Goal: Navigation & Orientation: Find specific page/section

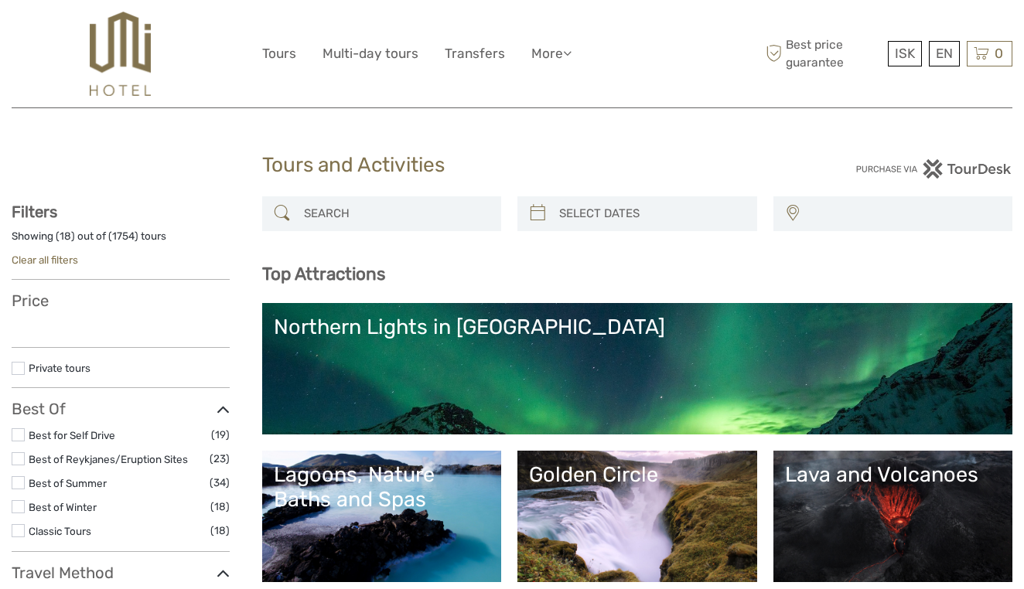
select select
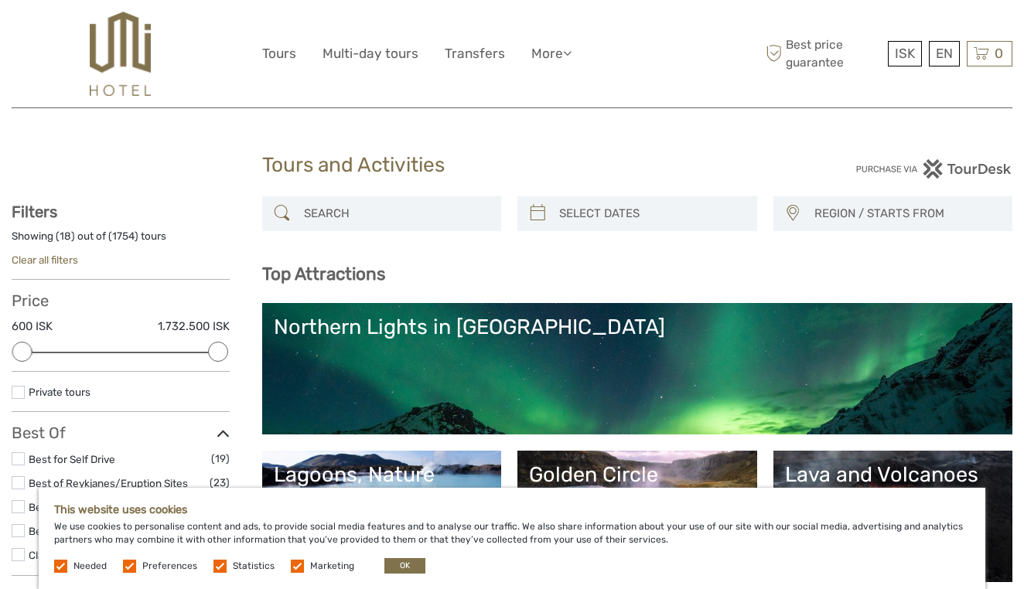
click at [123, 55] on img at bounding box center [120, 54] width 61 height 84
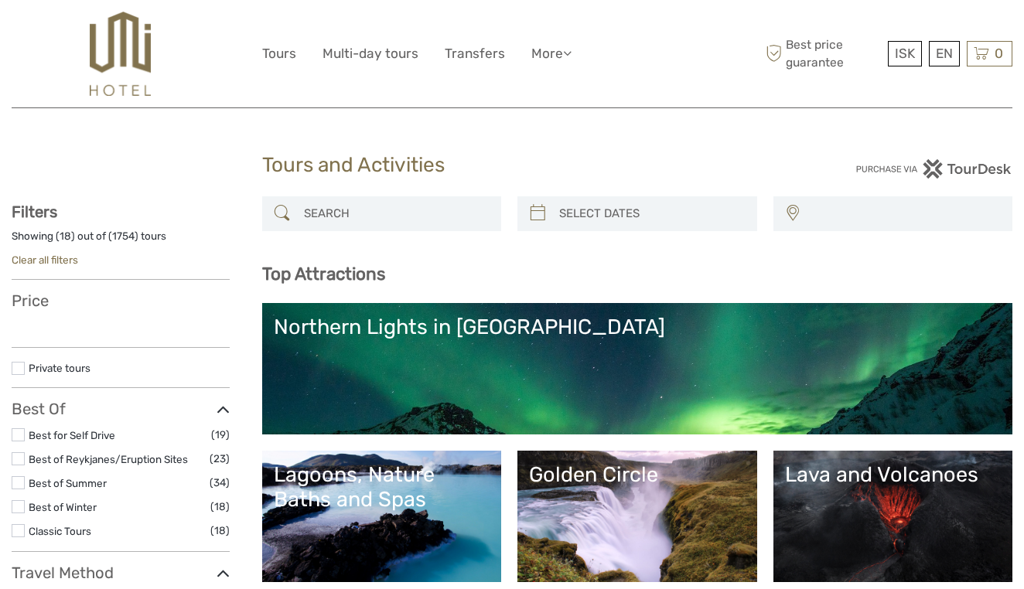
select select
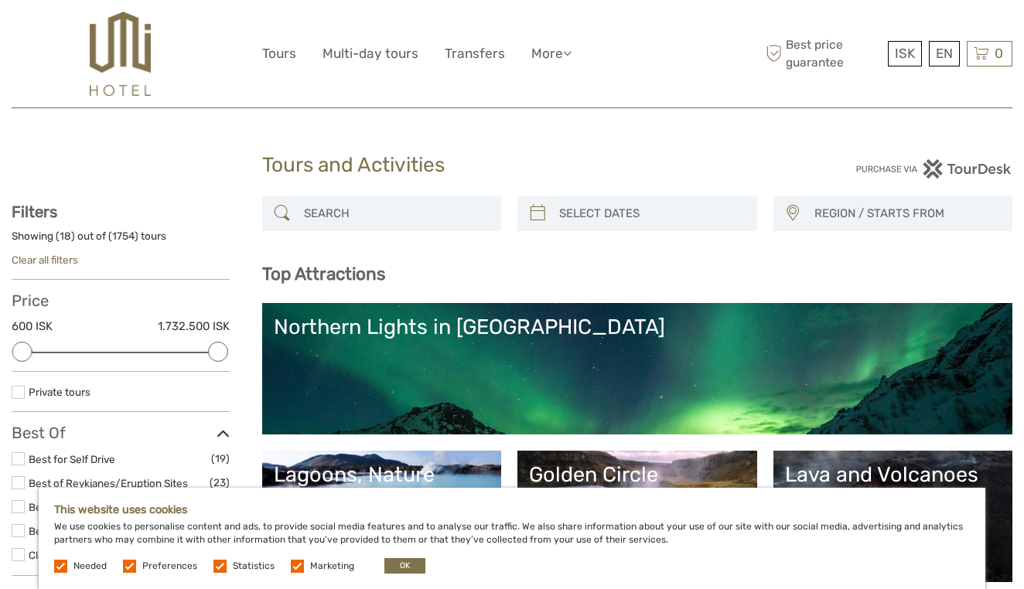
click at [109, 49] on img at bounding box center [120, 54] width 61 height 84
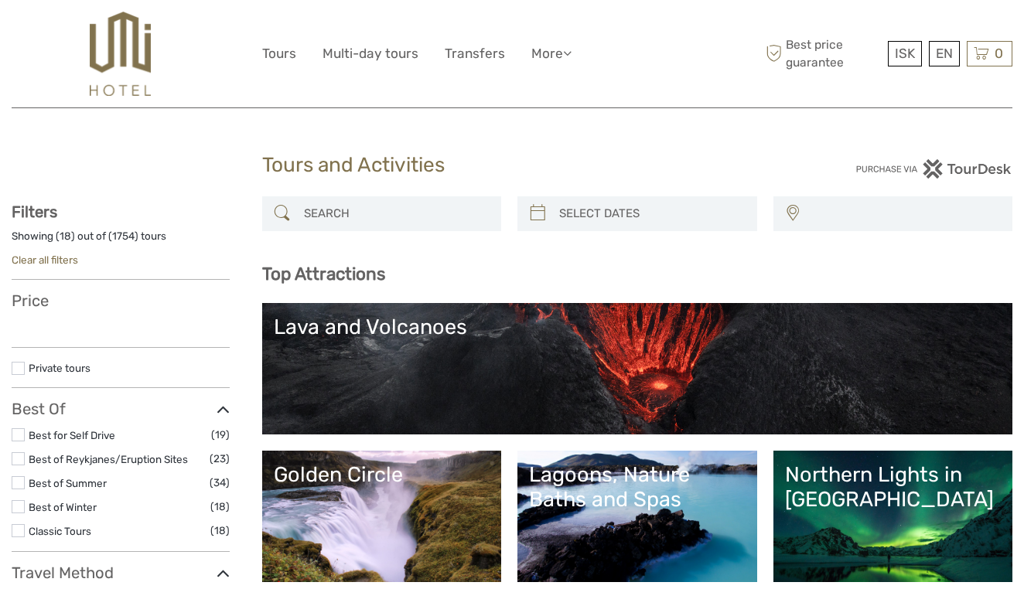
select select
